Goal: Complete application form

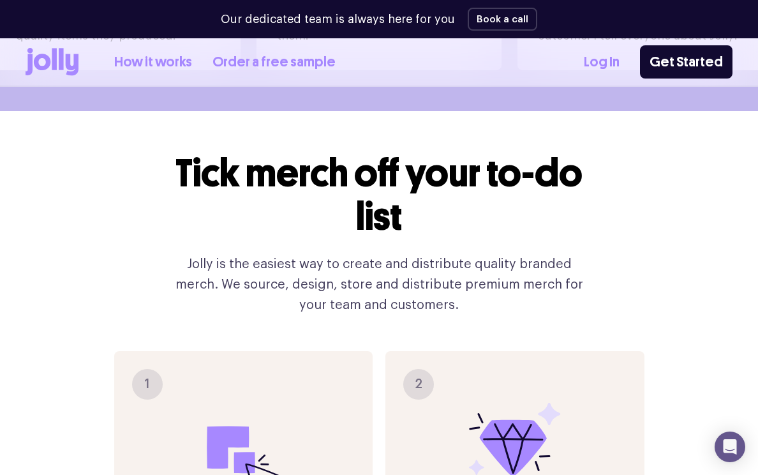
scroll to position [1383, 0]
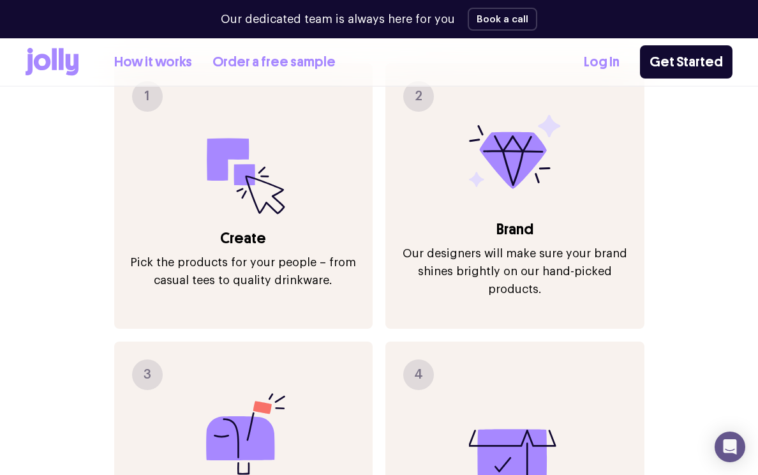
click at [208, 166] on icon at bounding box center [243, 169] width 92 height 92
click at [258, 253] on p "Pick the products for your people – from casual tees to quality drinkware." at bounding box center [243, 271] width 233 height 36
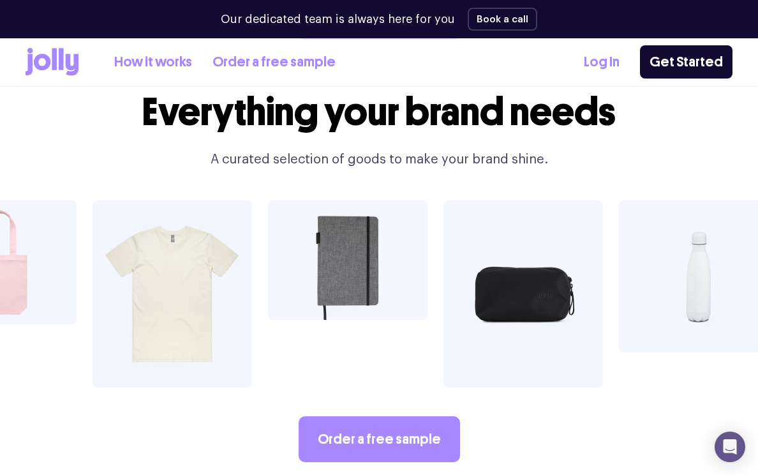
scroll to position [2033, 0]
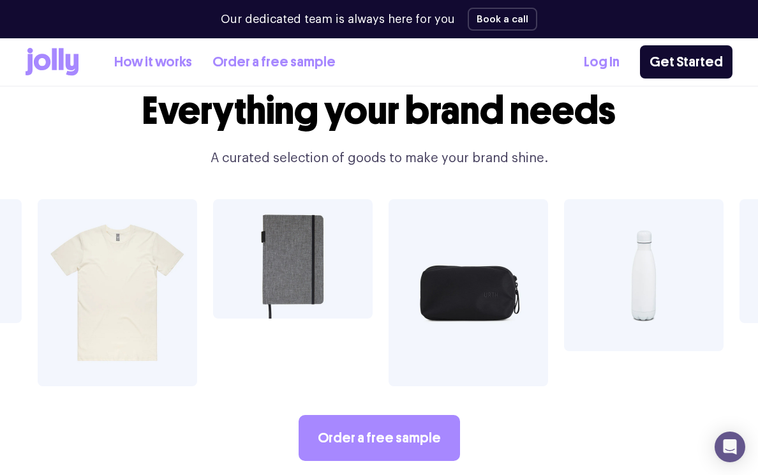
click at [67, 80] on div "How it works Order a free sample Log In Get Started" at bounding box center [379, 61] width 707 height 47
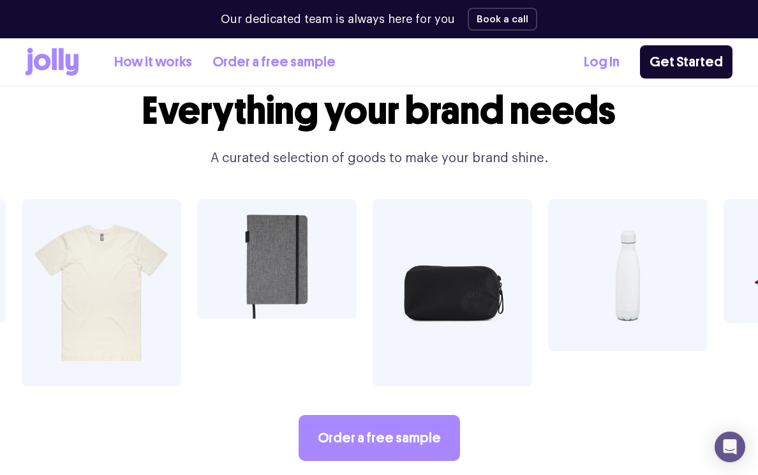
click at [59, 64] on icon at bounding box center [61, 59] width 5 height 22
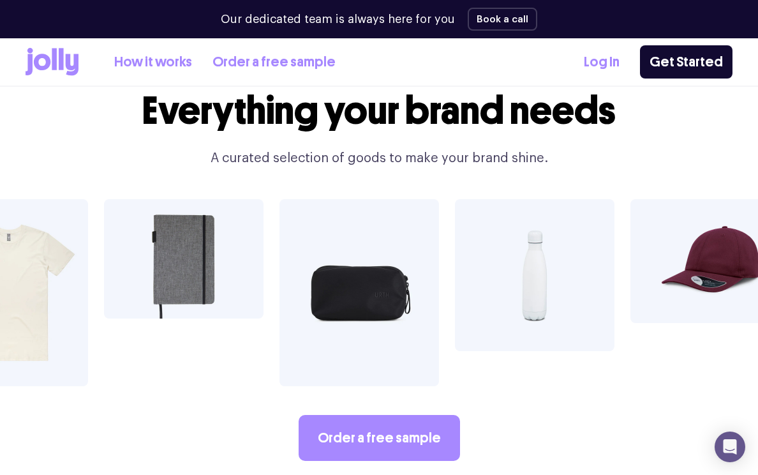
click at [45, 54] on icon at bounding box center [52, 62] width 53 height 28
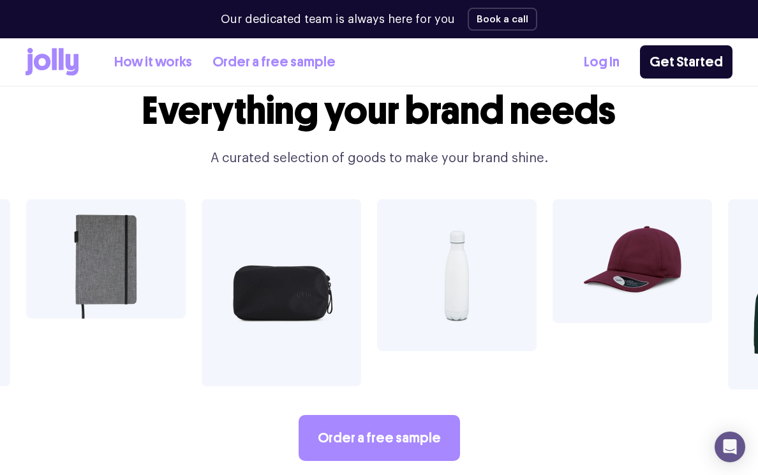
click at [45, 54] on icon at bounding box center [52, 62] width 53 height 28
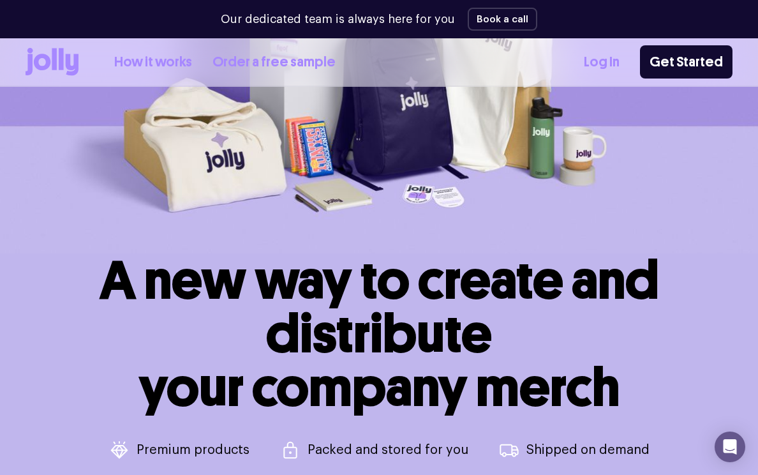
scroll to position [106, 0]
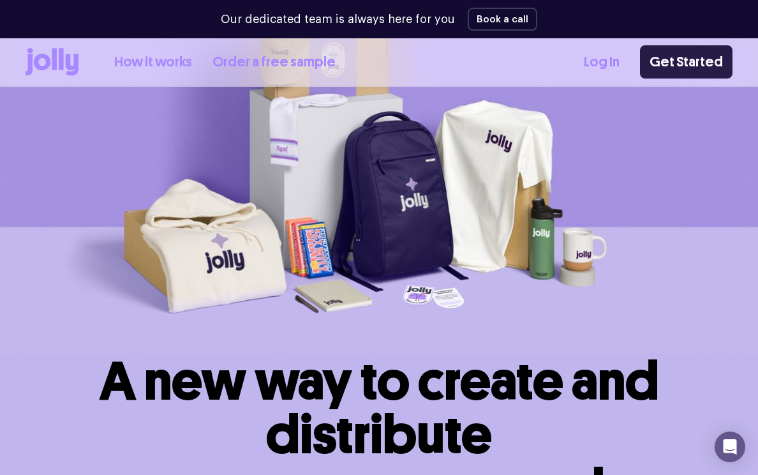
click at [696, 52] on link "Get Started" at bounding box center [686, 61] width 92 height 33
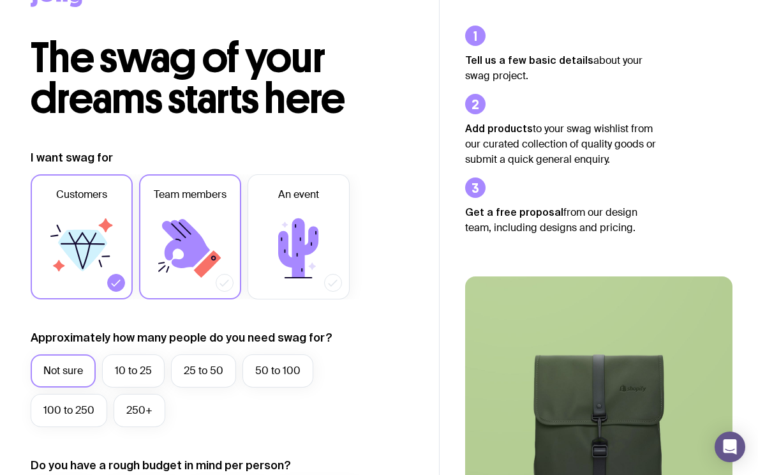
click at [196, 249] on icon at bounding box center [186, 243] width 48 height 49
click at [0, 0] on input "Team members" at bounding box center [0, 0] width 0 height 0
click at [196, 249] on icon at bounding box center [186, 243] width 48 height 49
click at [0, 0] on input "Team members" at bounding box center [0, 0] width 0 height 0
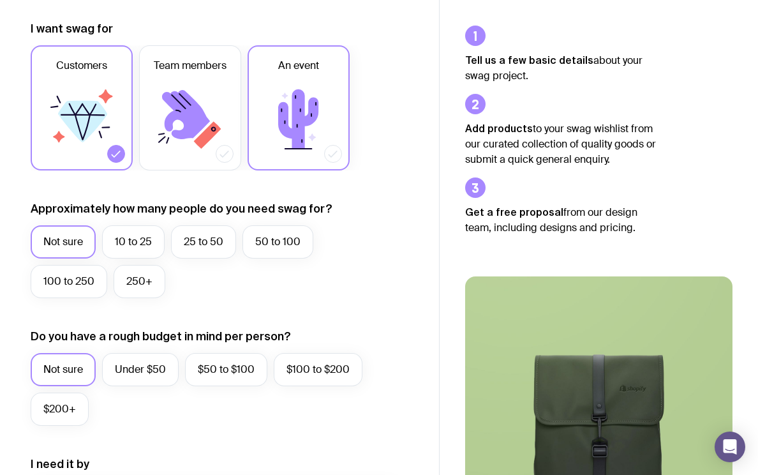
scroll to position [175, 0]
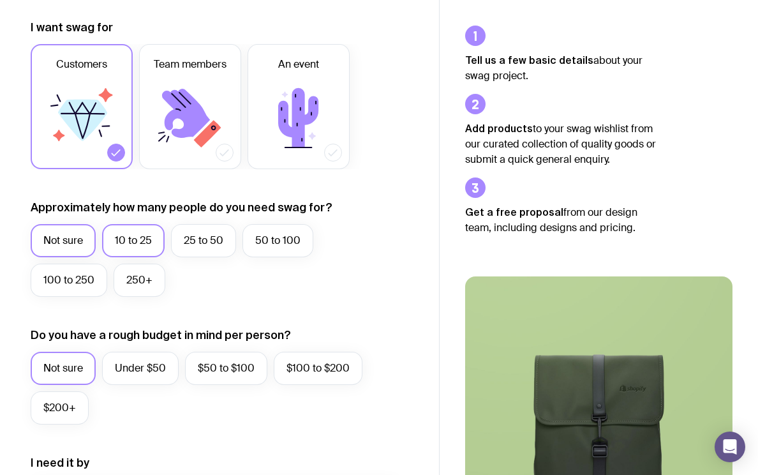
click at [128, 244] on label "10 to 25" at bounding box center [133, 240] width 63 height 33
click at [0, 0] on input "10 to 25" at bounding box center [0, 0] width 0 height 0
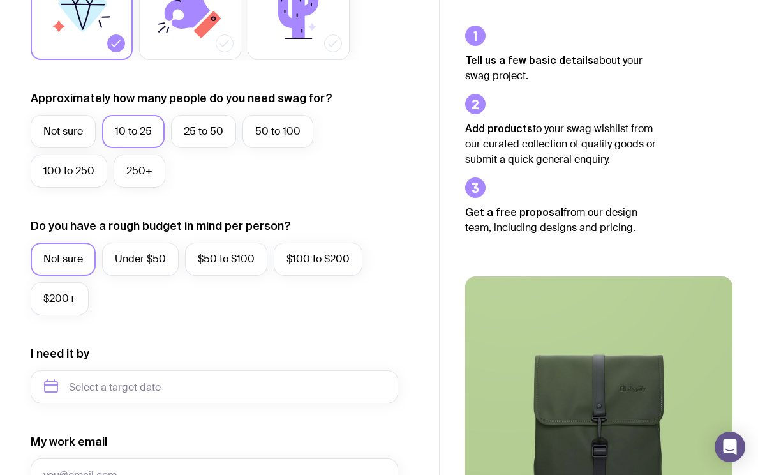
scroll to position [287, 0]
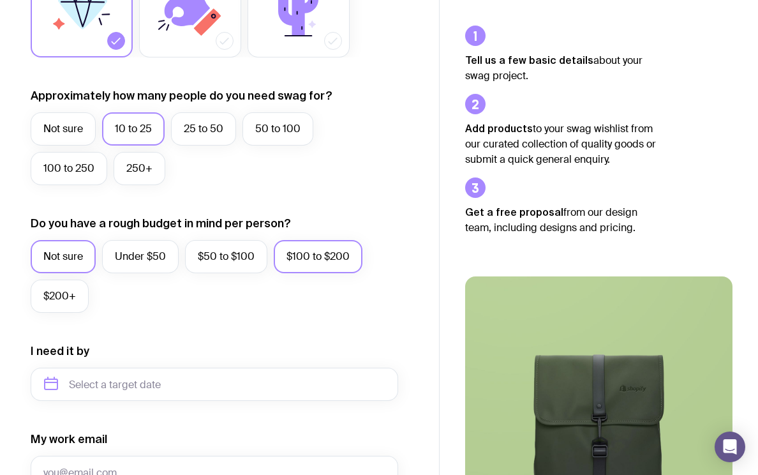
click at [307, 263] on label "$100 to $200" at bounding box center [318, 256] width 89 height 33
click at [0, 0] on input "$100 to $200" at bounding box center [0, 0] width 0 height 0
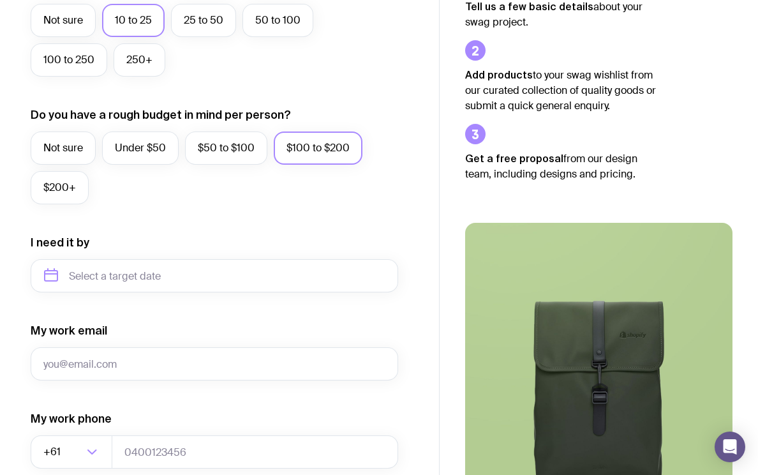
scroll to position [413, 0]
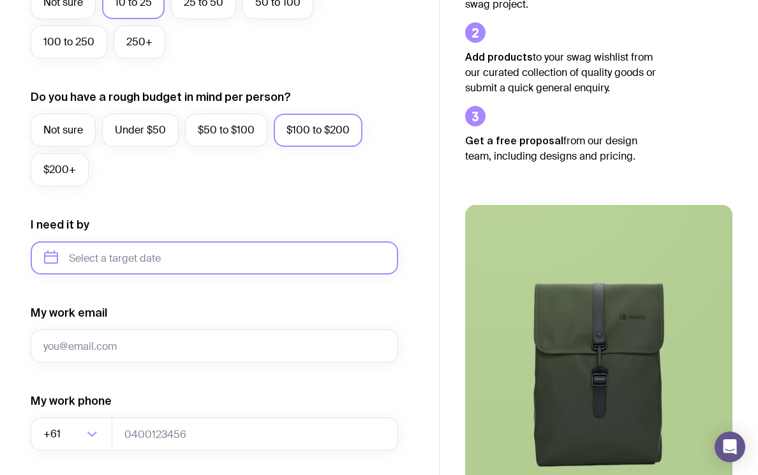
click at [260, 255] on input "text" at bounding box center [214, 257] width 367 height 33
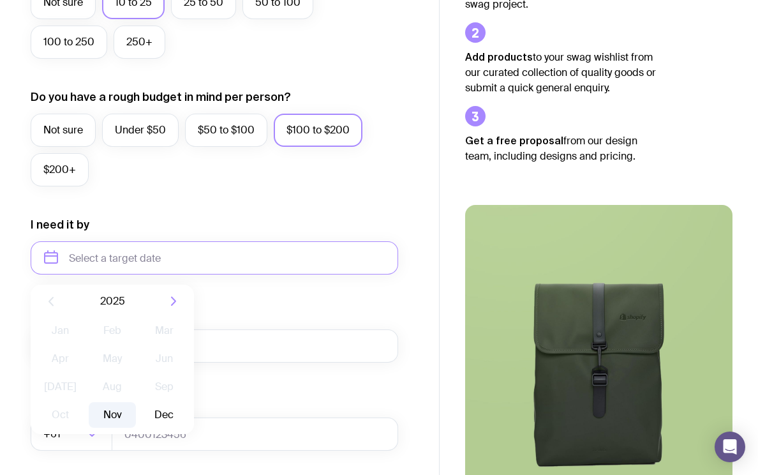
click at [109, 408] on button "Nov" at bounding box center [112, 415] width 47 height 26
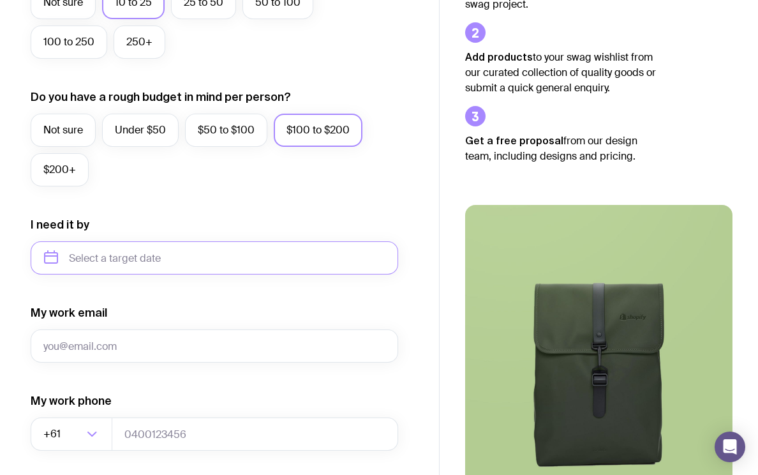
type input "November 2025"
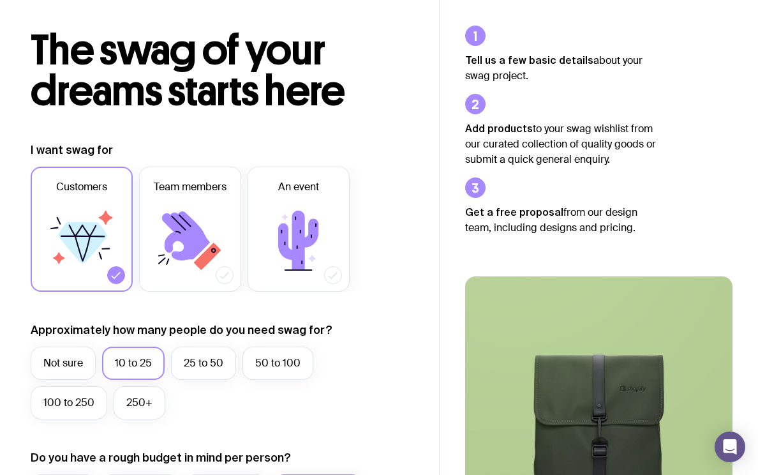
scroll to position [0, 0]
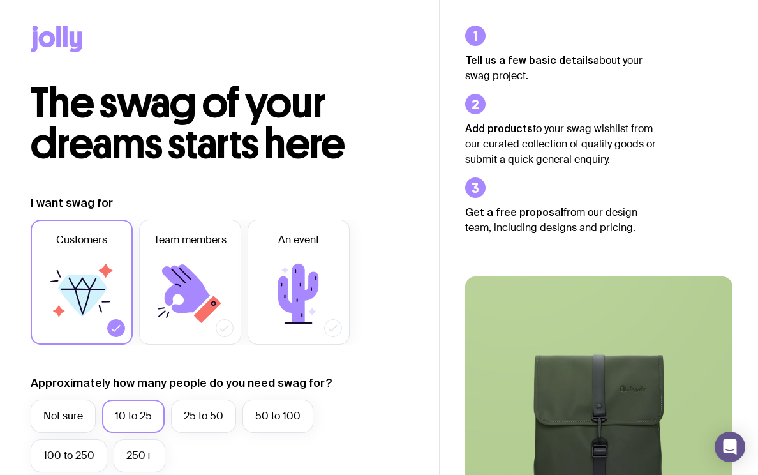
click at [64, 43] on icon at bounding box center [65, 36] width 4 height 21
